Goal: Transaction & Acquisition: Purchase product/service

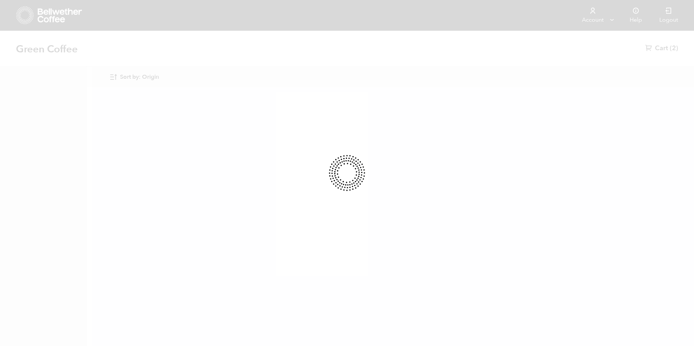
click at [144, 76] on div at bounding box center [347, 173] width 694 height 346
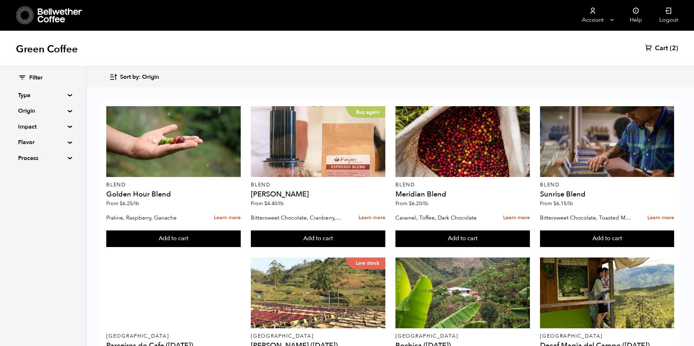
click at [135, 75] on span "Sort by: Origin" at bounding box center [139, 77] width 39 height 8
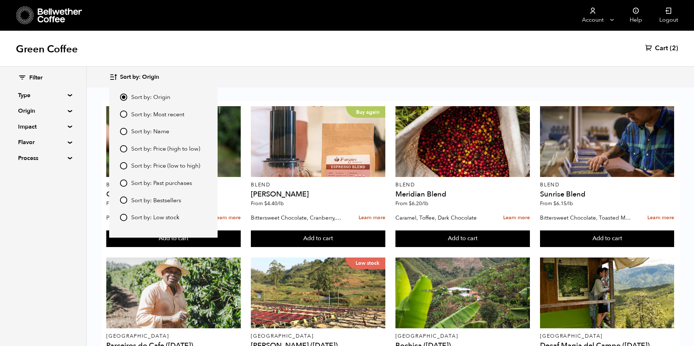
click at [161, 111] on span "Sort by: Most recent" at bounding box center [157, 115] width 53 height 8
click at [127, 111] on input "Sort by: Most recent" at bounding box center [123, 114] width 7 height 7
radio input "true"
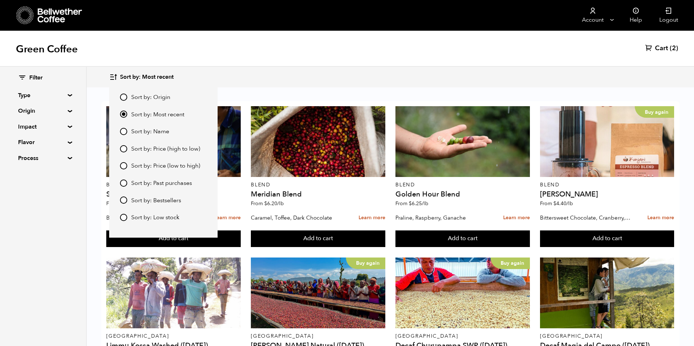
click at [286, 69] on div "Sort by: Most recent Sort by: Origin Sort by: Most recent Sort by: Name Sort by…" at bounding box center [390, 77] width 562 height 17
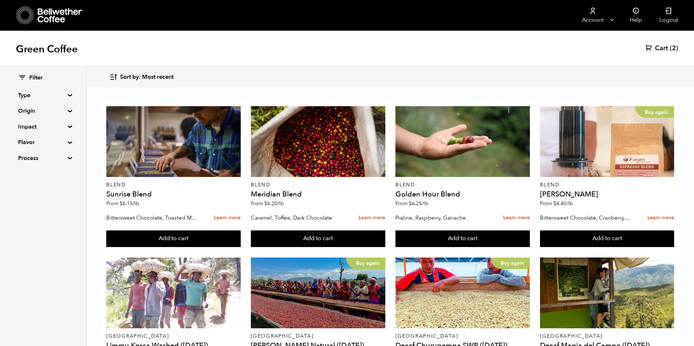
scroll to position [310, 0]
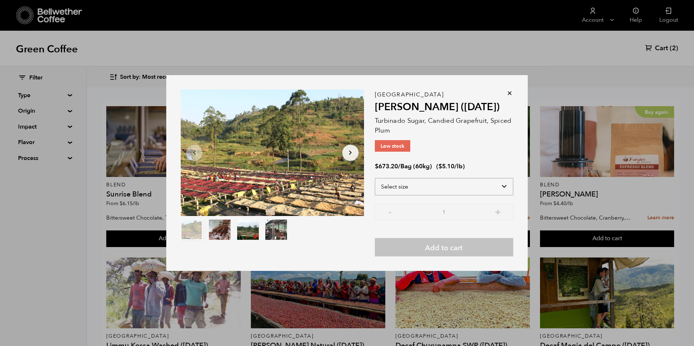
click at [462, 182] on select "Select size Bag (60kg) (132 lbs)" at bounding box center [444, 186] width 138 height 17
select select "bag-3"
click at [375, 178] on select "Select size Bag (60kg) (132 lbs)" at bounding box center [444, 186] width 138 height 17
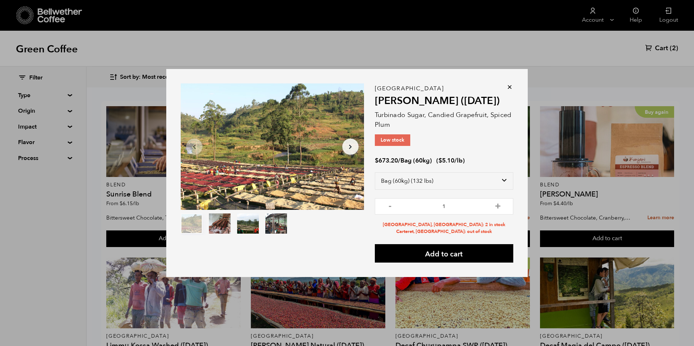
click at [507, 89] on icon at bounding box center [509, 86] width 7 height 7
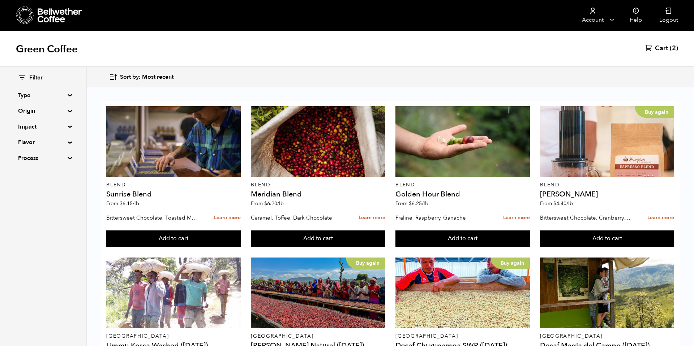
click at [510, 86] on div "Sort by: Most recent Sort by: Origin Sort by: Most recent Sort by: Name Sort by…" at bounding box center [347, 77] width 694 height 21
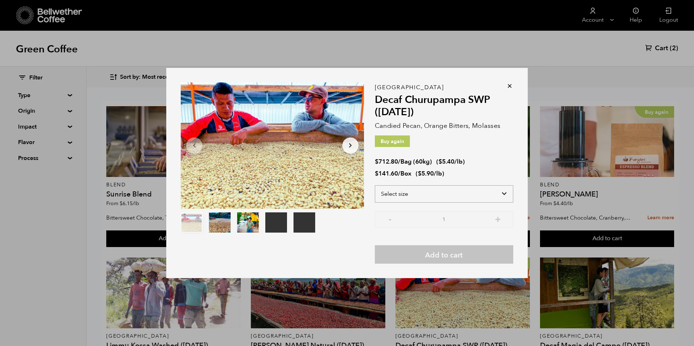
click at [476, 195] on select "Select size Bag (60kg) (132 lbs) Box (24 lbs)" at bounding box center [444, 193] width 138 height 17
select select "bag-3"
click at [375, 185] on select "Select size Bag (60kg) (132 lbs) Box (24 lbs)" at bounding box center [444, 193] width 138 height 17
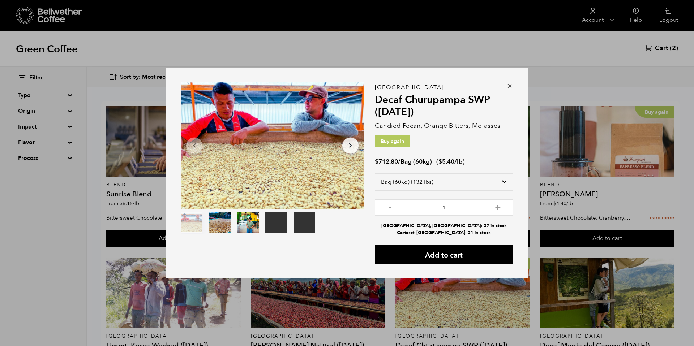
click at [511, 87] on icon at bounding box center [509, 85] width 7 height 7
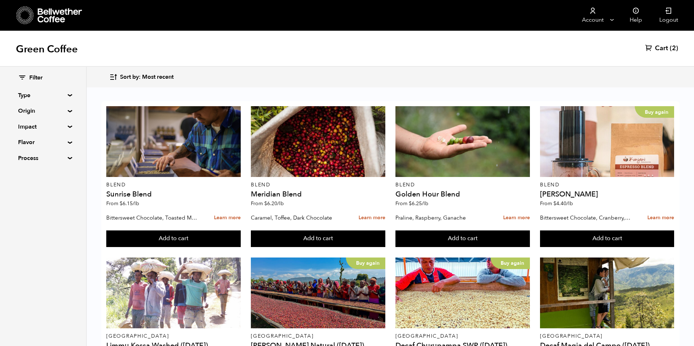
click at [510, 87] on div "Sort by: Most recent Sort by: Origin Sort by: Most recent Sort by: Name Sort by…" at bounding box center [347, 77] width 694 height 21
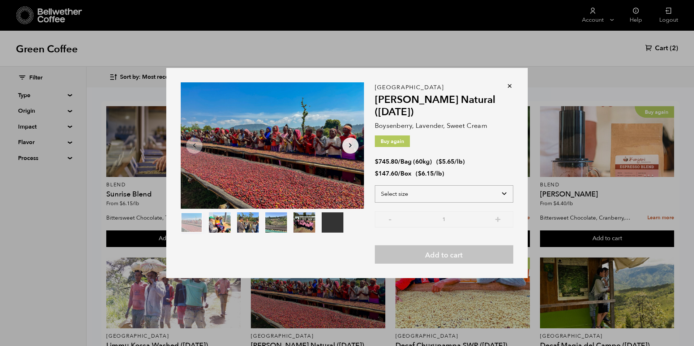
click at [395, 191] on select "Select size Bag (60kg) (132 lbs) Box (24 lbs)" at bounding box center [444, 193] width 138 height 17
select select "bag-3"
click at [375, 185] on select "Select size Bag (60kg) (132 lbs) Box (24 lbs)" at bounding box center [444, 193] width 138 height 17
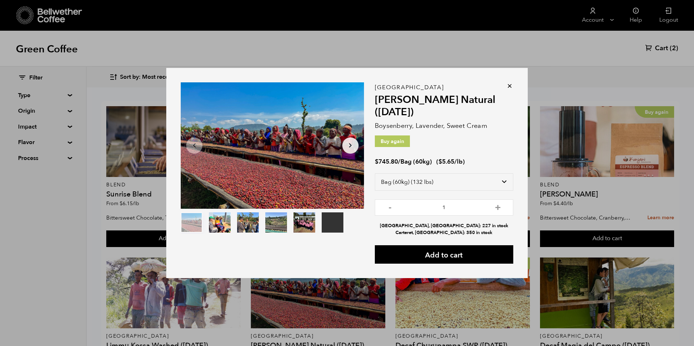
click at [506, 85] on icon at bounding box center [509, 85] width 7 height 7
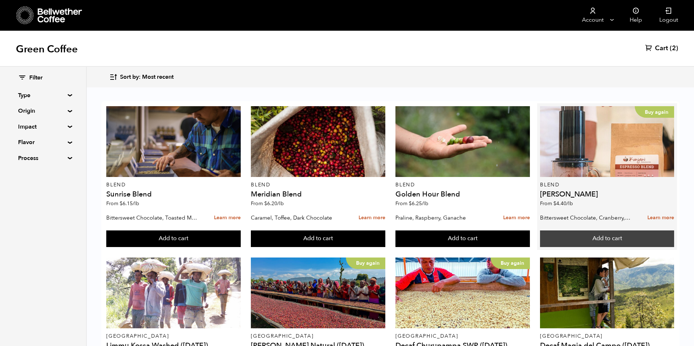
scroll to position [529, 0]
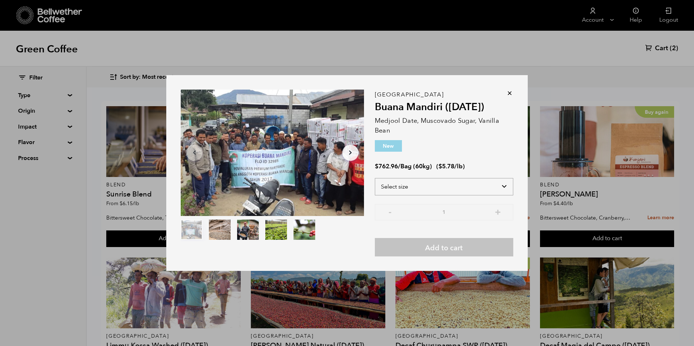
click at [422, 189] on select "Select size Bag (60kg) (132 lbs)" at bounding box center [444, 186] width 138 height 17
select select "bag-3"
click at [375, 178] on select "Select size Bag (60kg) (132 lbs)" at bounding box center [444, 186] width 138 height 17
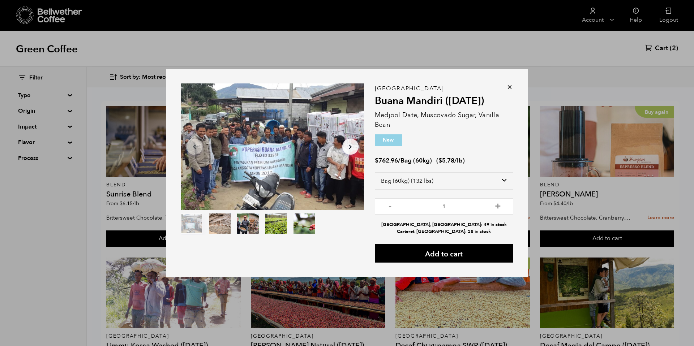
click at [510, 86] on icon at bounding box center [509, 86] width 7 height 7
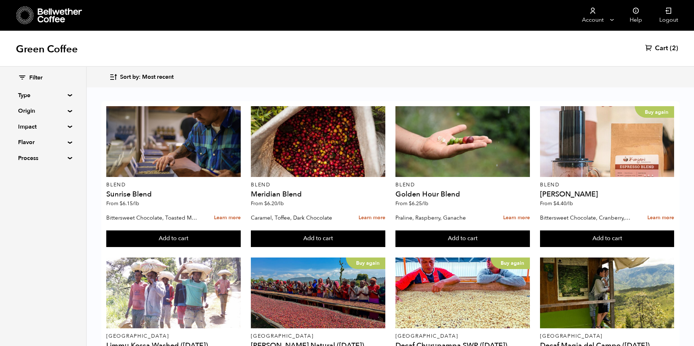
scroll to position [89, 0]
click at [628, 16] on link "Help" at bounding box center [636, 15] width 30 height 31
